Goal: Task Accomplishment & Management: Manage account settings

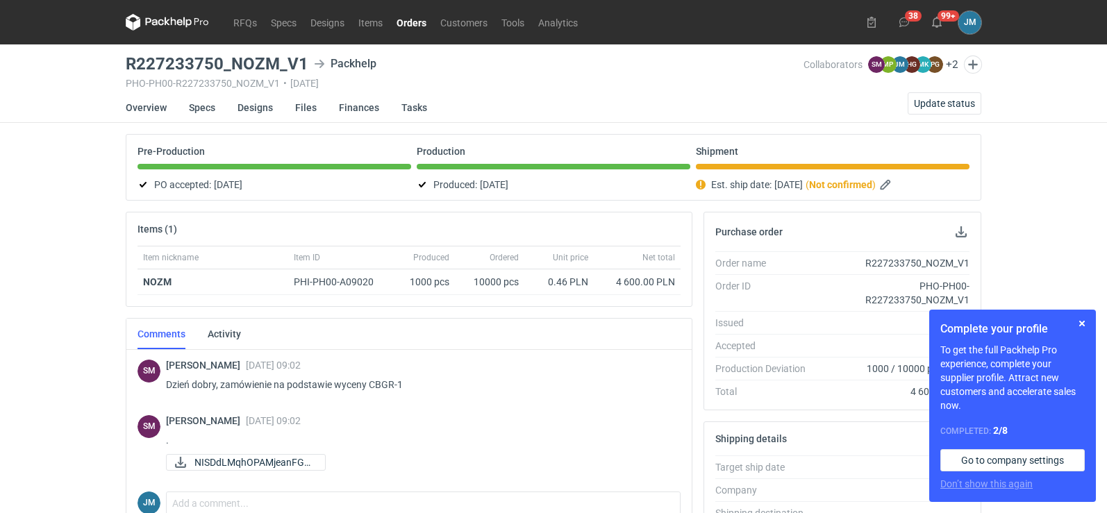
click at [165, 22] on icon at bounding box center [167, 22] width 83 height 17
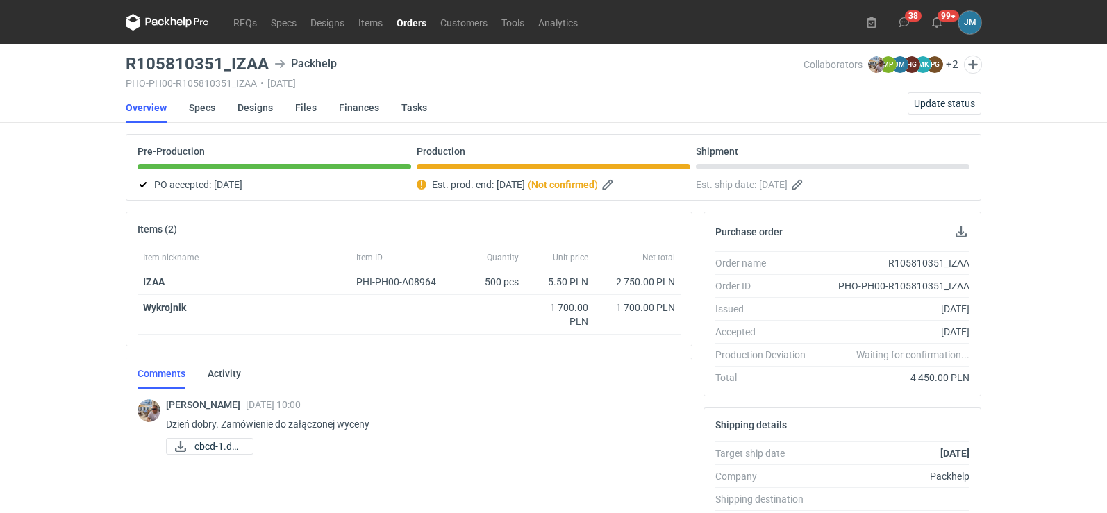
click at [171, 21] on icon at bounding box center [174, 21] width 6 height 8
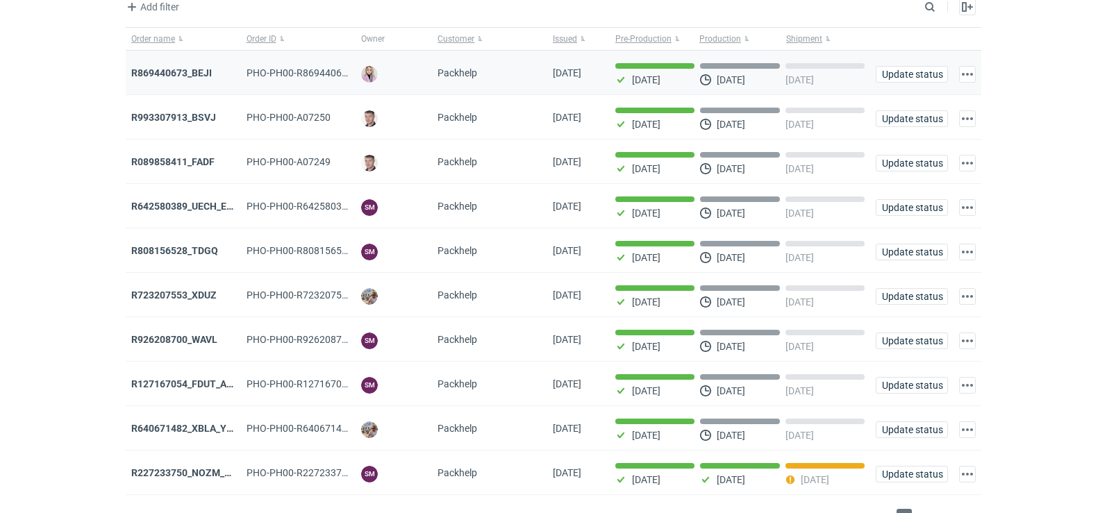
scroll to position [113, 0]
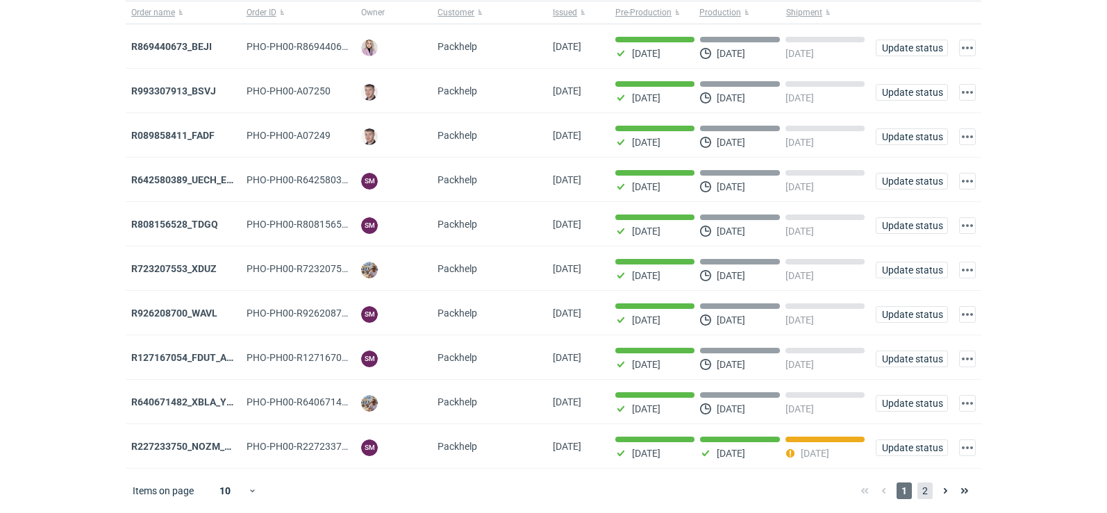
click at [927, 492] on span "2" at bounding box center [925, 491] width 15 height 17
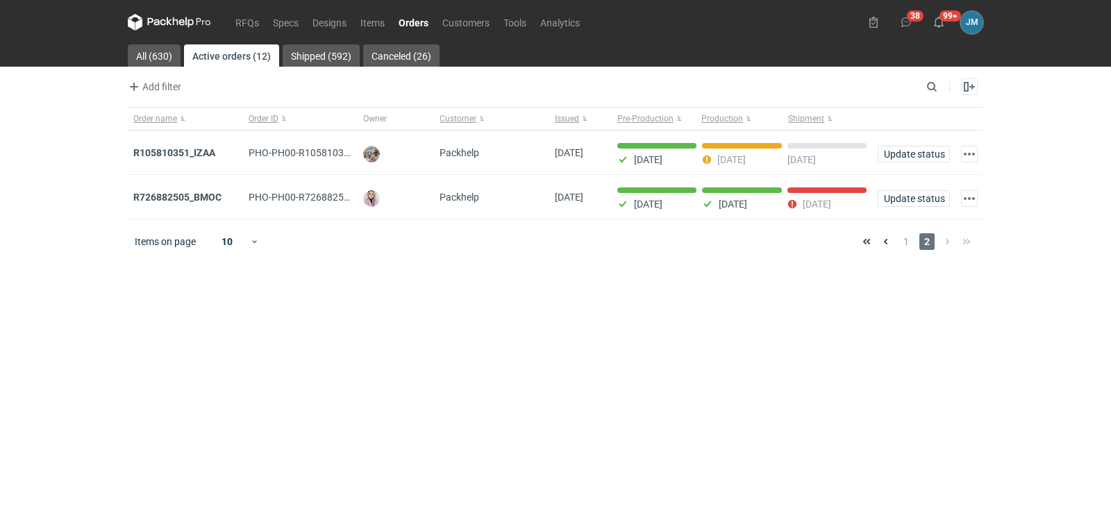
click at [157, 21] on icon at bounding box center [169, 22] width 83 height 17
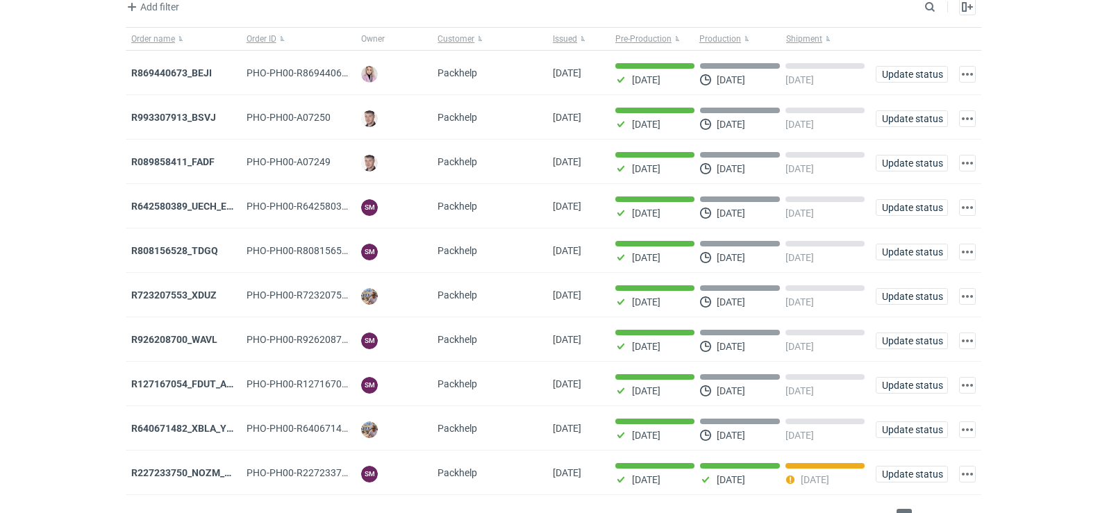
scroll to position [113, 0]
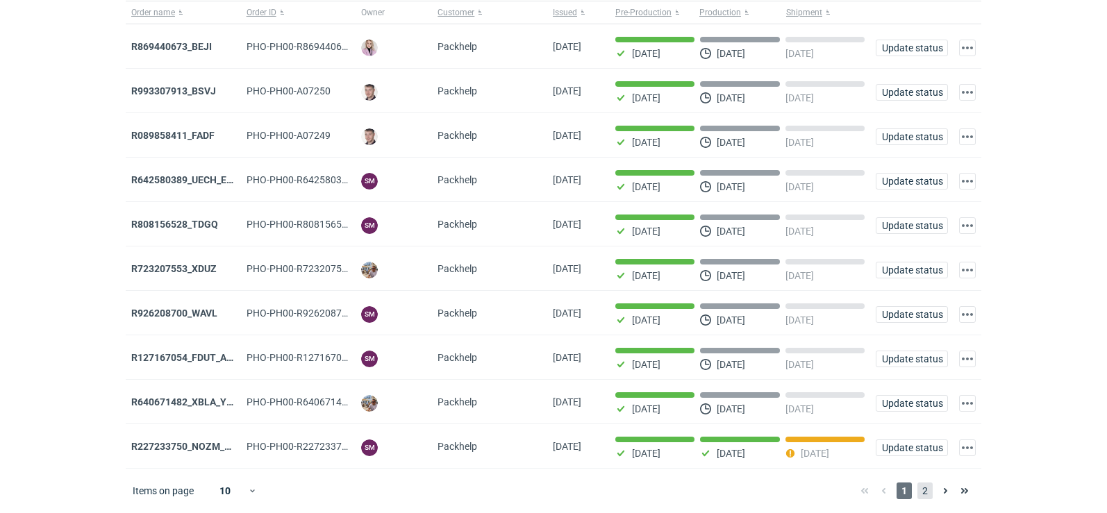
click at [929, 491] on span "2" at bounding box center [925, 491] width 15 height 17
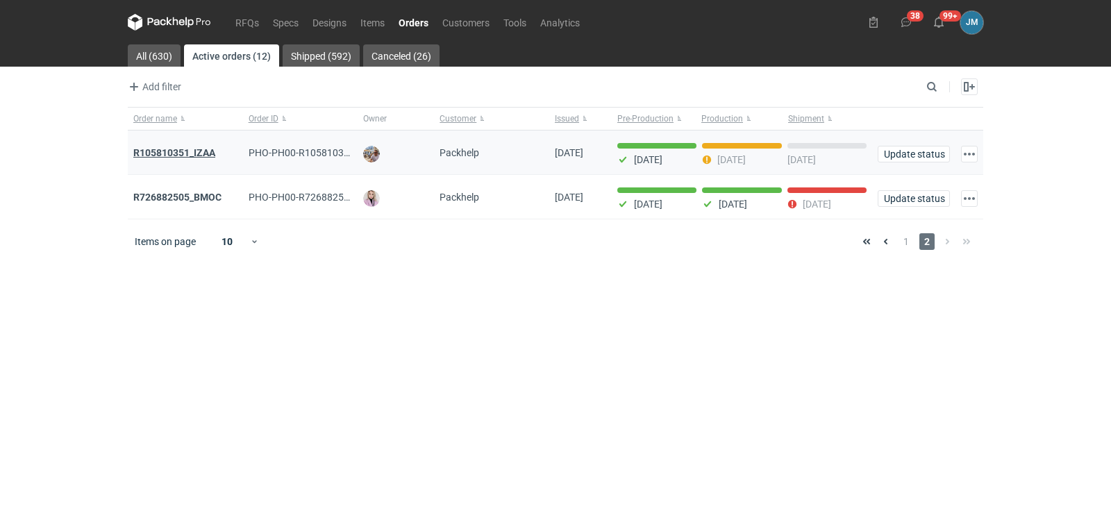
click at [197, 158] on strong "R105810351_IZAA" at bounding box center [174, 152] width 82 height 11
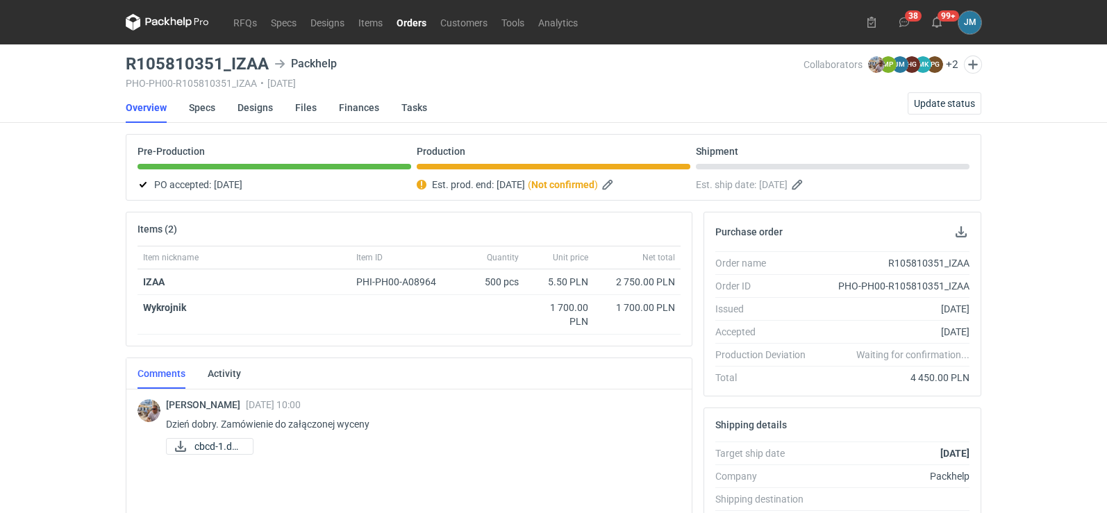
click at [158, 24] on icon at bounding box center [155, 22] width 18 height 8
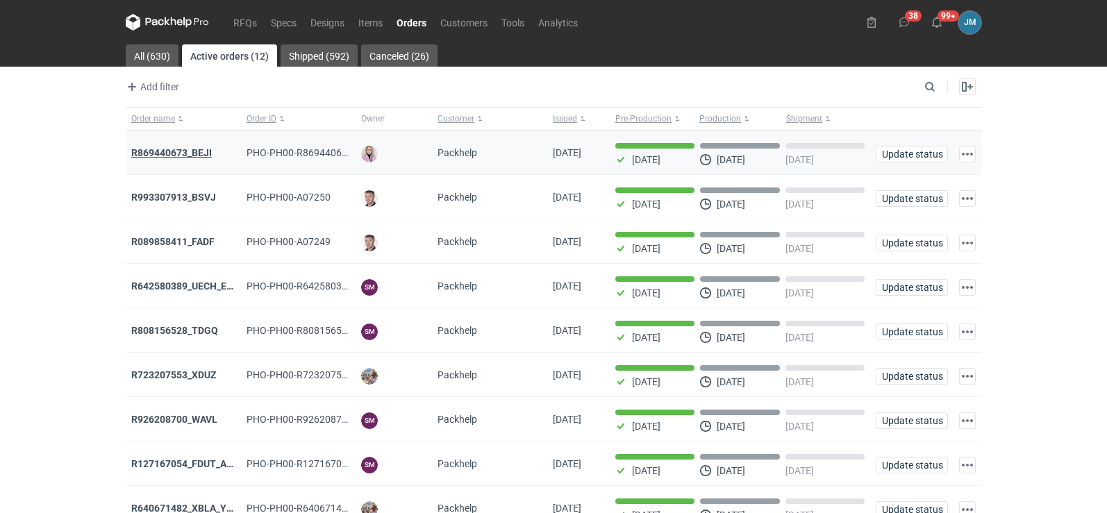
scroll to position [113, 0]
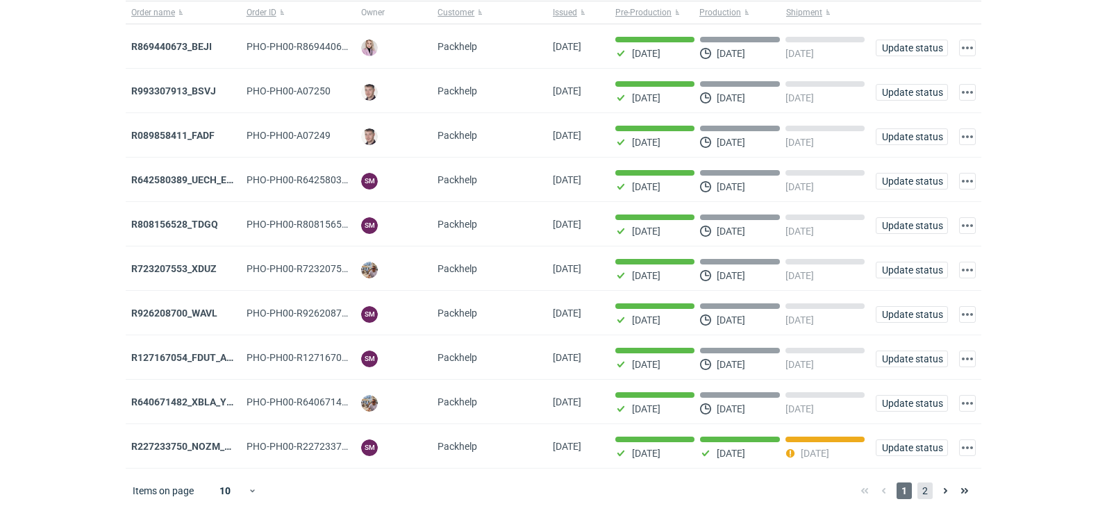
click at [922, 499] on span "2" at bounding box center [925, 491] width 15 height 17
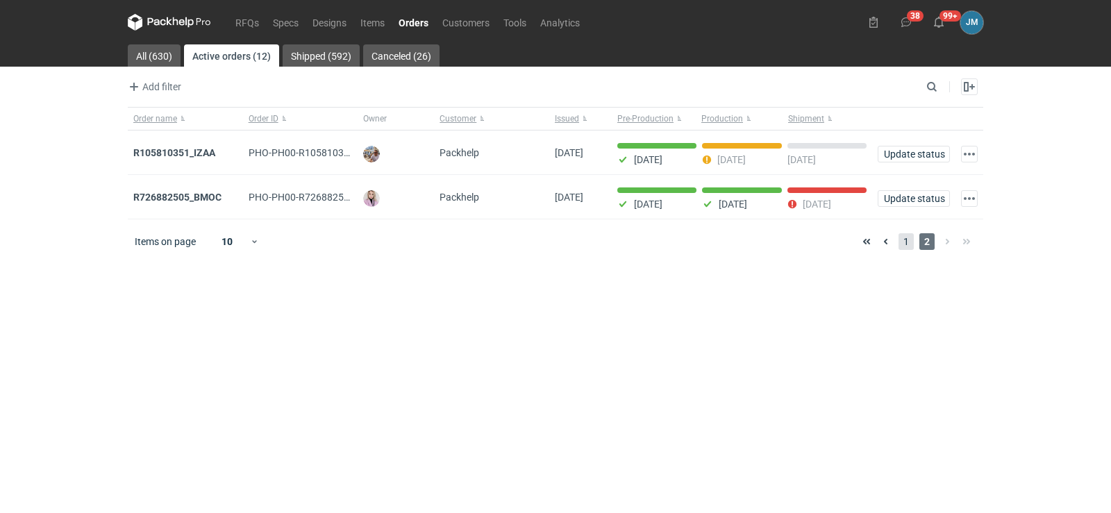
click at [905, 245] on span "1" at bounding box center [906, 241] width 15 height 17
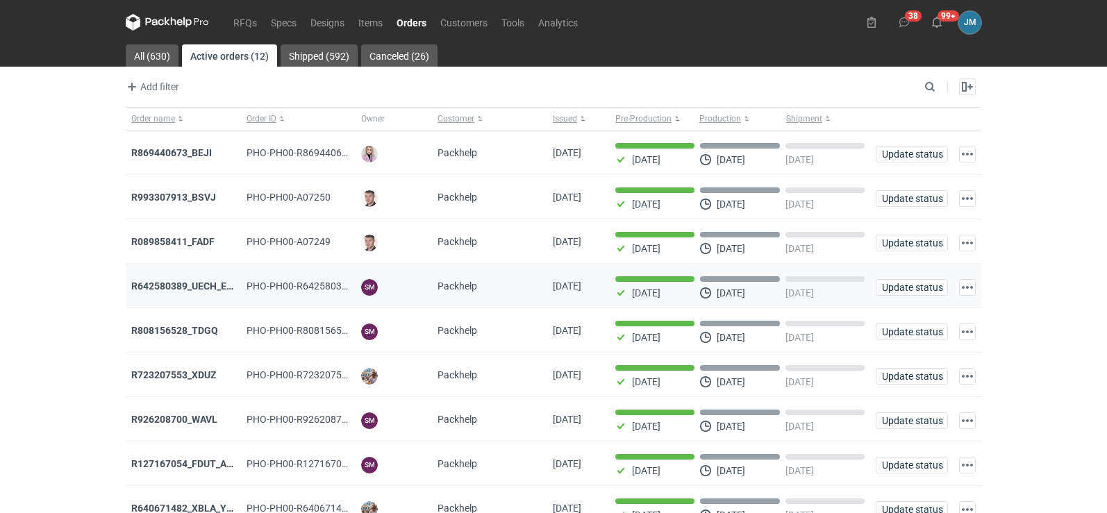
scroll to position [113, 0]
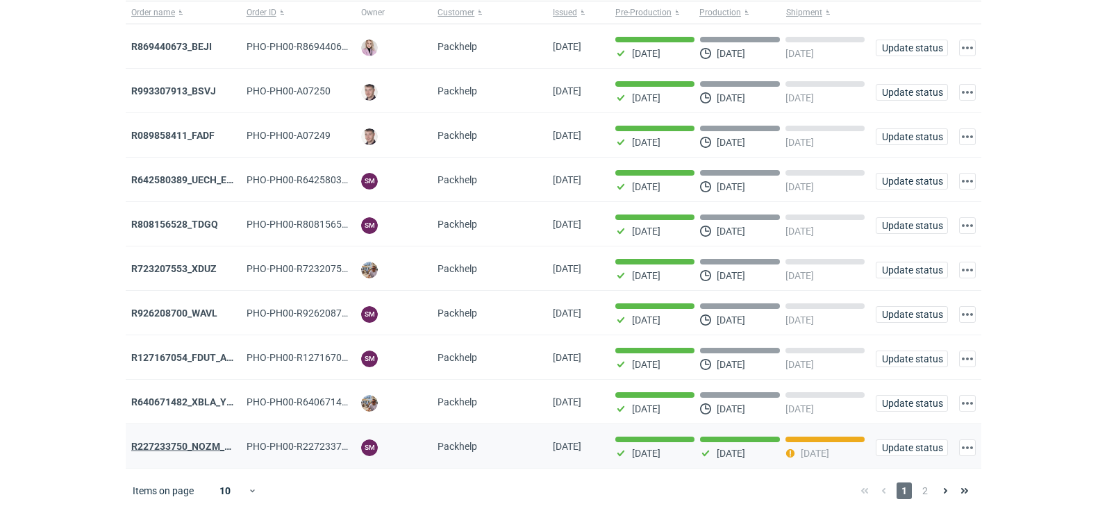
click at [202, 451] on strong "R227233750_NOZM_V1" at bounding box center [183, 446] width 105 height 11
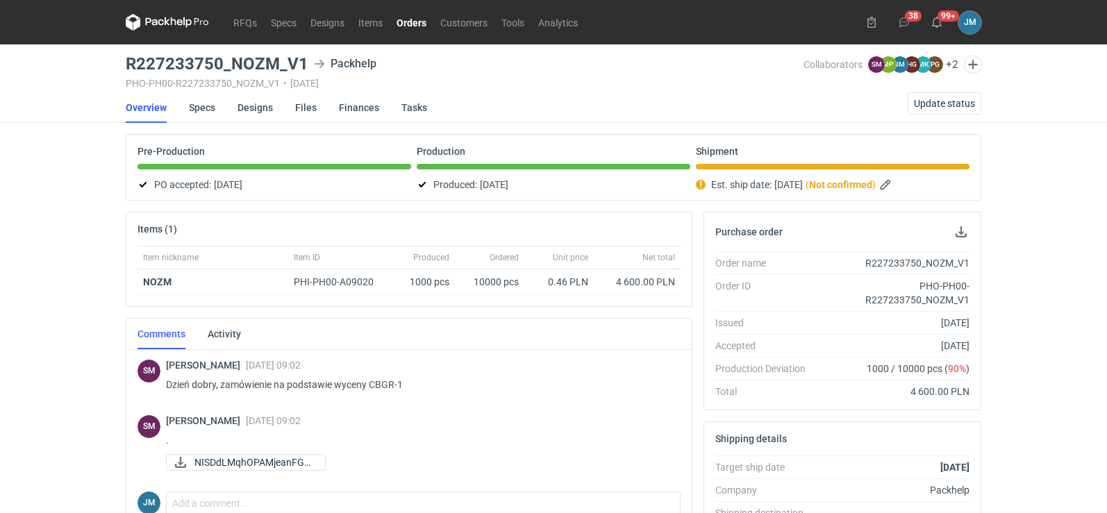
click at [179, 24] on icon at bounding box center [180, 22] width 6 height 6
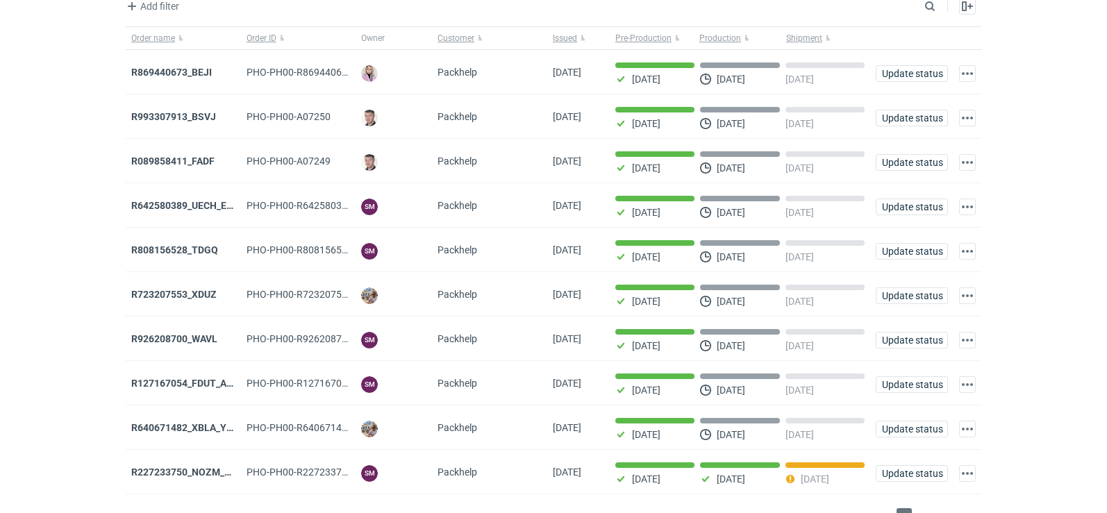
scroll to position [113, 0]
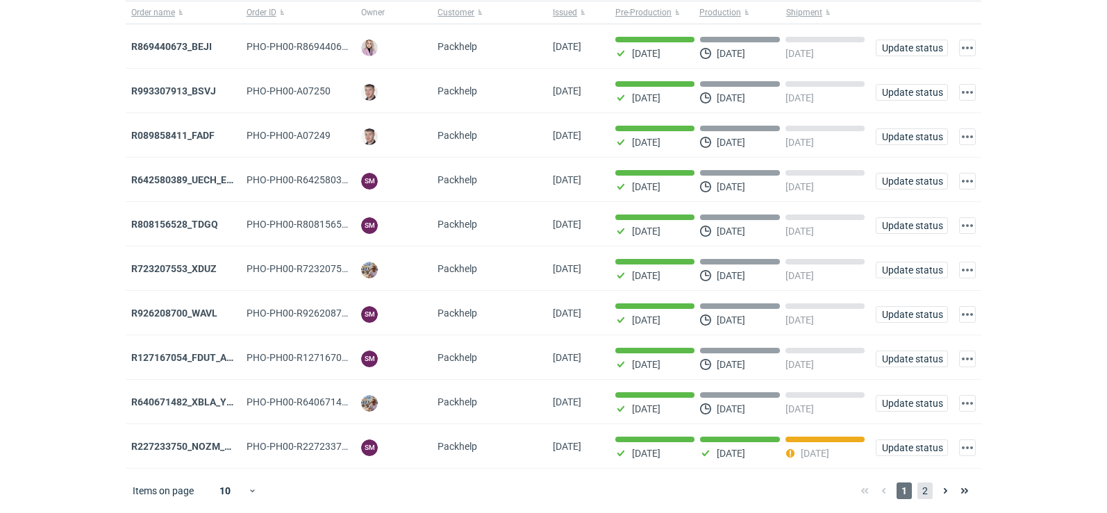
click at [931, 493] on span "2" at bounding box center [925, 491] width 15 height 17
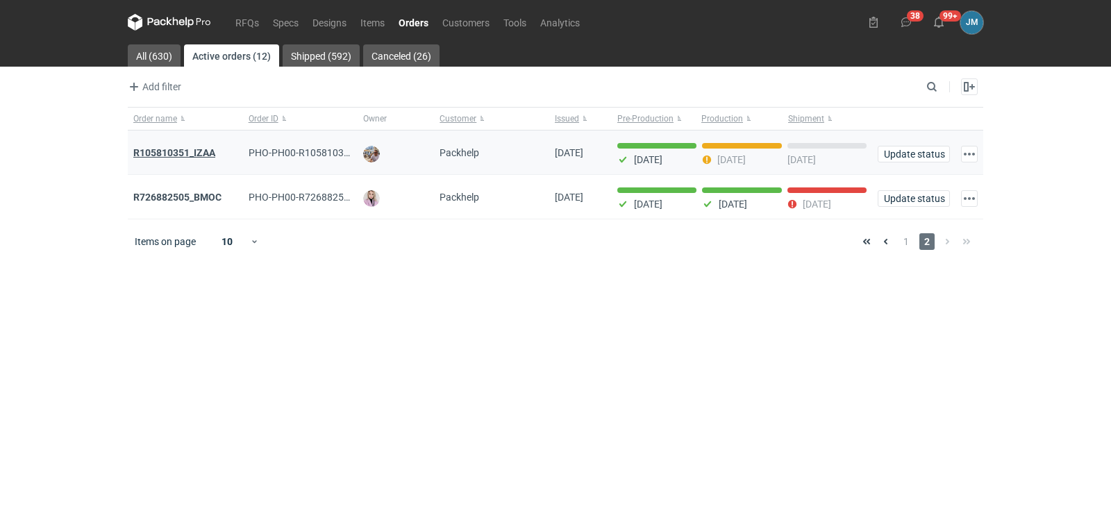
click at [140, 147] on strong "R105810351_IZAA" at bounding box center [174, 152] width 82 height 11
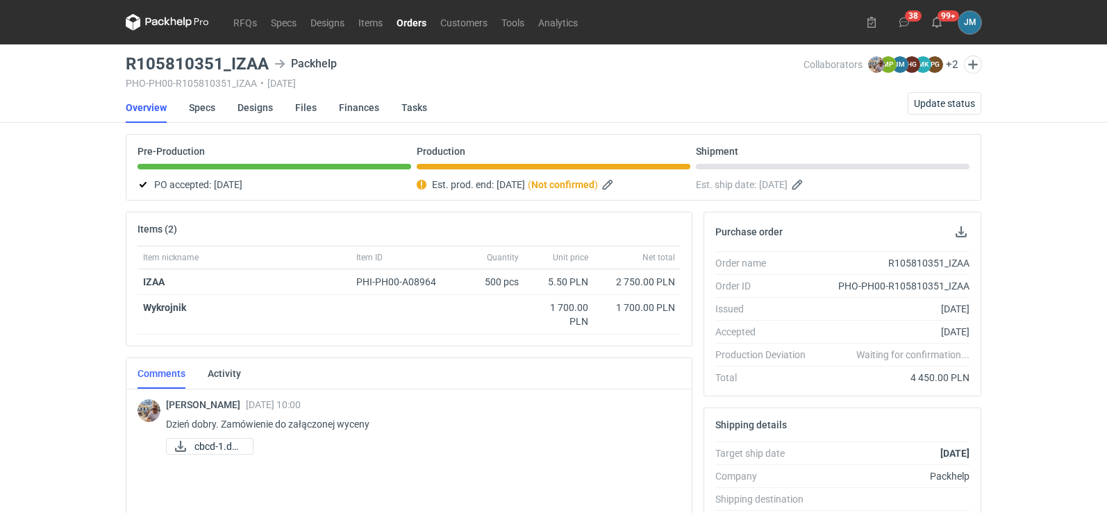
click at [169, 13] on nav "RFQs Specs Designs Items Orders Customers Tools Analytics" at bounding box center [355, 22] width 459 height 44
click at [169, 17] on icon at bounding box center [167, 22] width 83 height 17
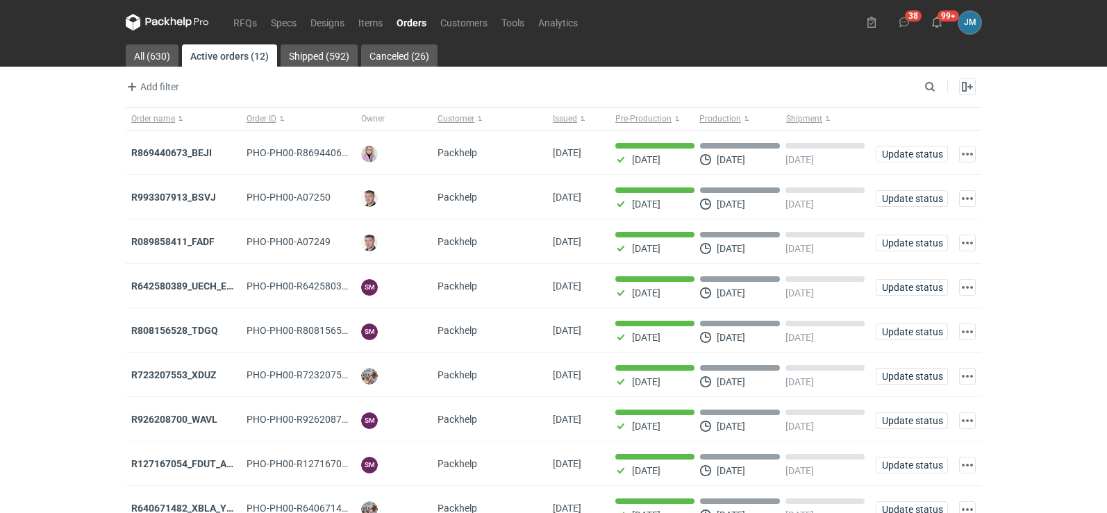
scroll to position [113, 0]
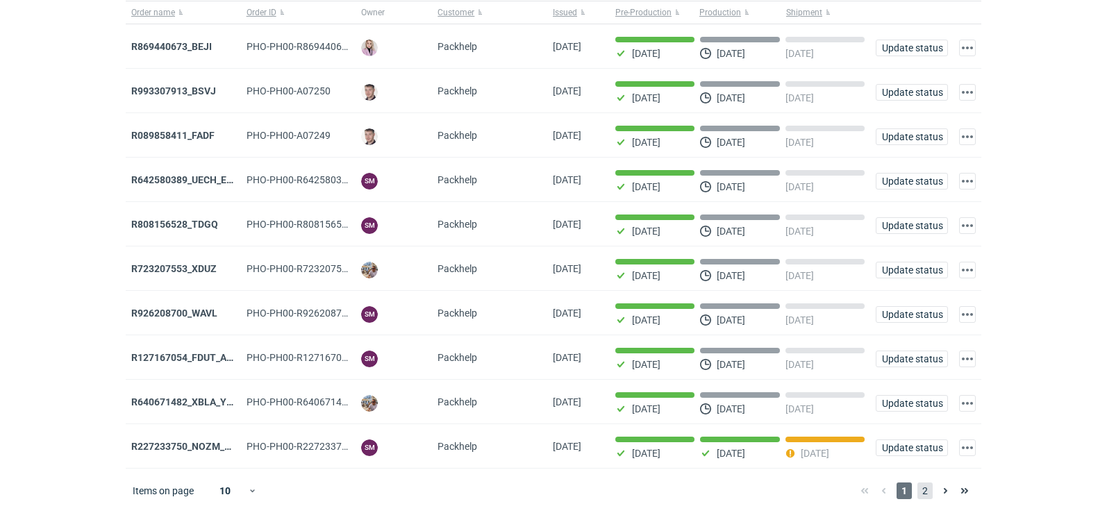
click at [926, 490] on span "2" at bounding box center [925, 491] width 15 height 17
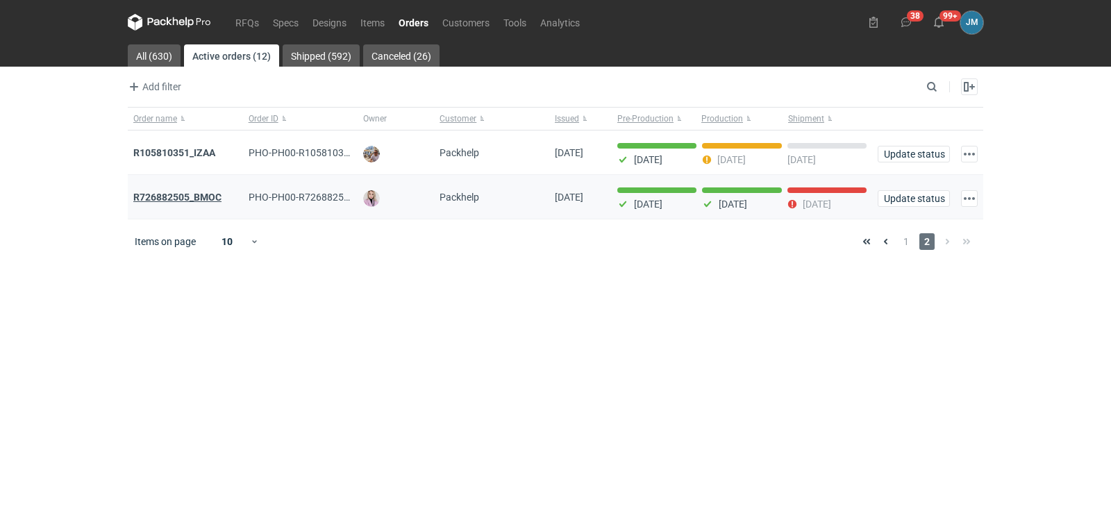
click at [192, 201] on strong "R726882505_BMOC" at bounding box center [177, 197] width 88 height 11
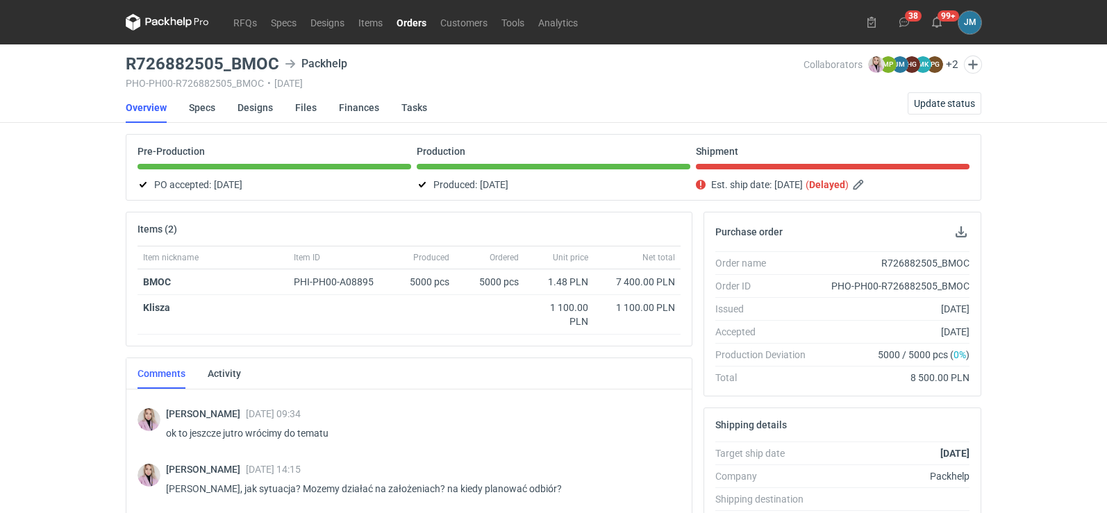
click at [156, 24] on icon at bounding box center [155, 22] width 18 height 8
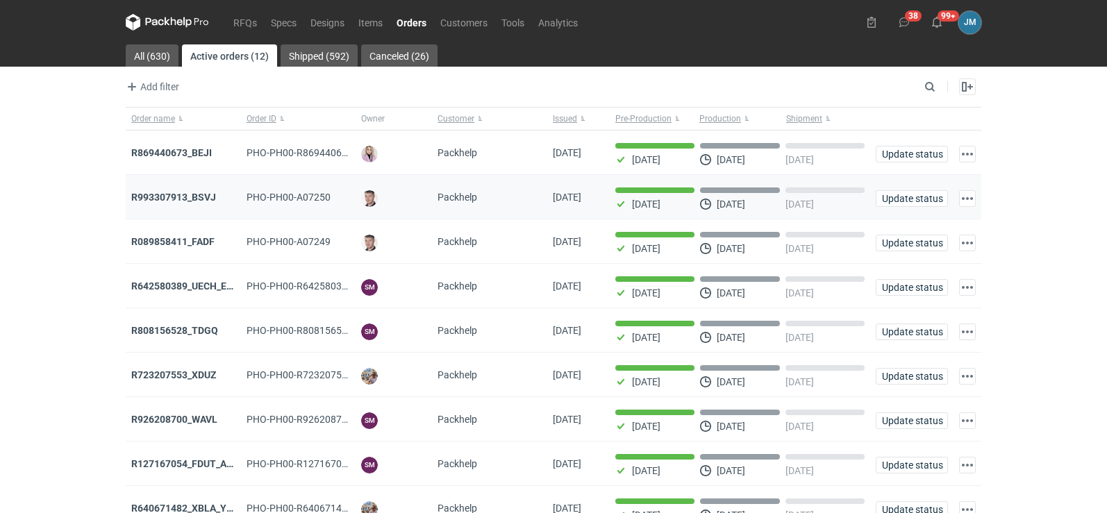
scroll to position [113, 0]
click at [155, 27] on icon at bounding box center [167, 22] width 83 height 17
click at [159, 24] on icon at bounding box center [155, 22] width 18 height 8
click at [151, 21] on icon at bounding box center [155, 22] width 18 height 8
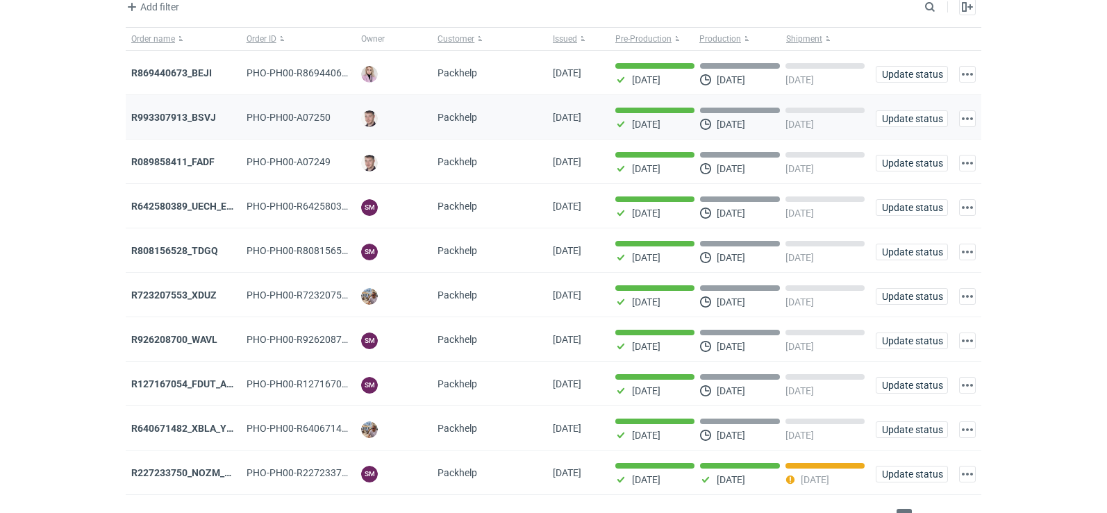
scroll to position [113, 0]
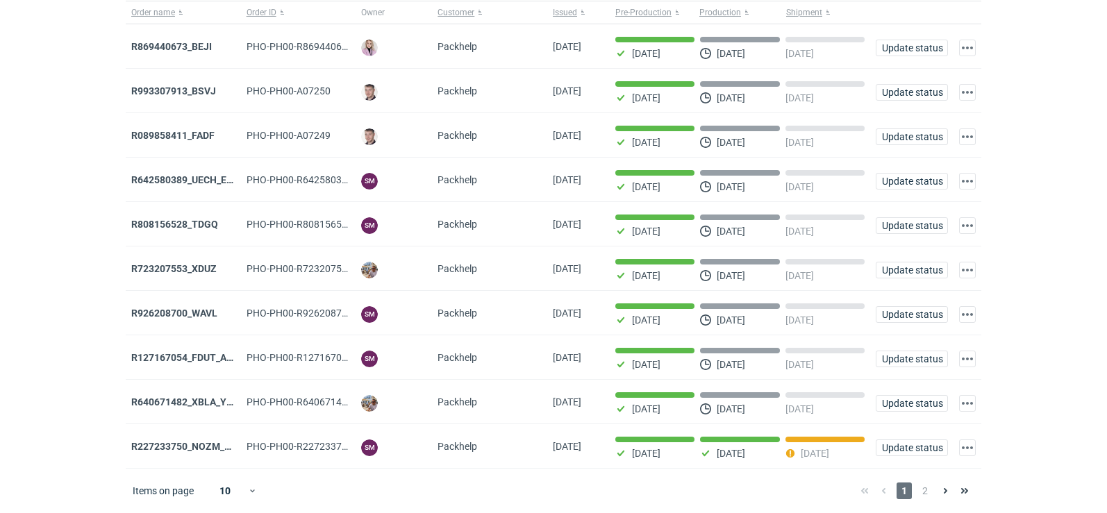
click at [931, 501] on div "Items on page 10 1 2" at bounding box center [554, 491] width 856 height 44
click at [928, 493] on span "2" at bounding box center [925, 491] width 15 height 17
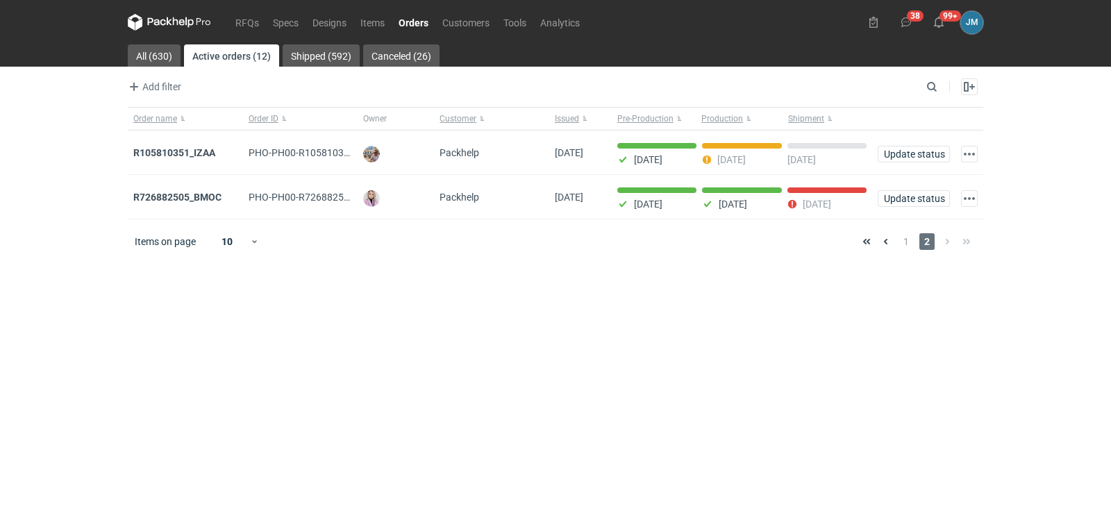
click at [196, 26] on icon at bounding box center [169, 22] width 83 height 17
